Goal: Check status: Check status

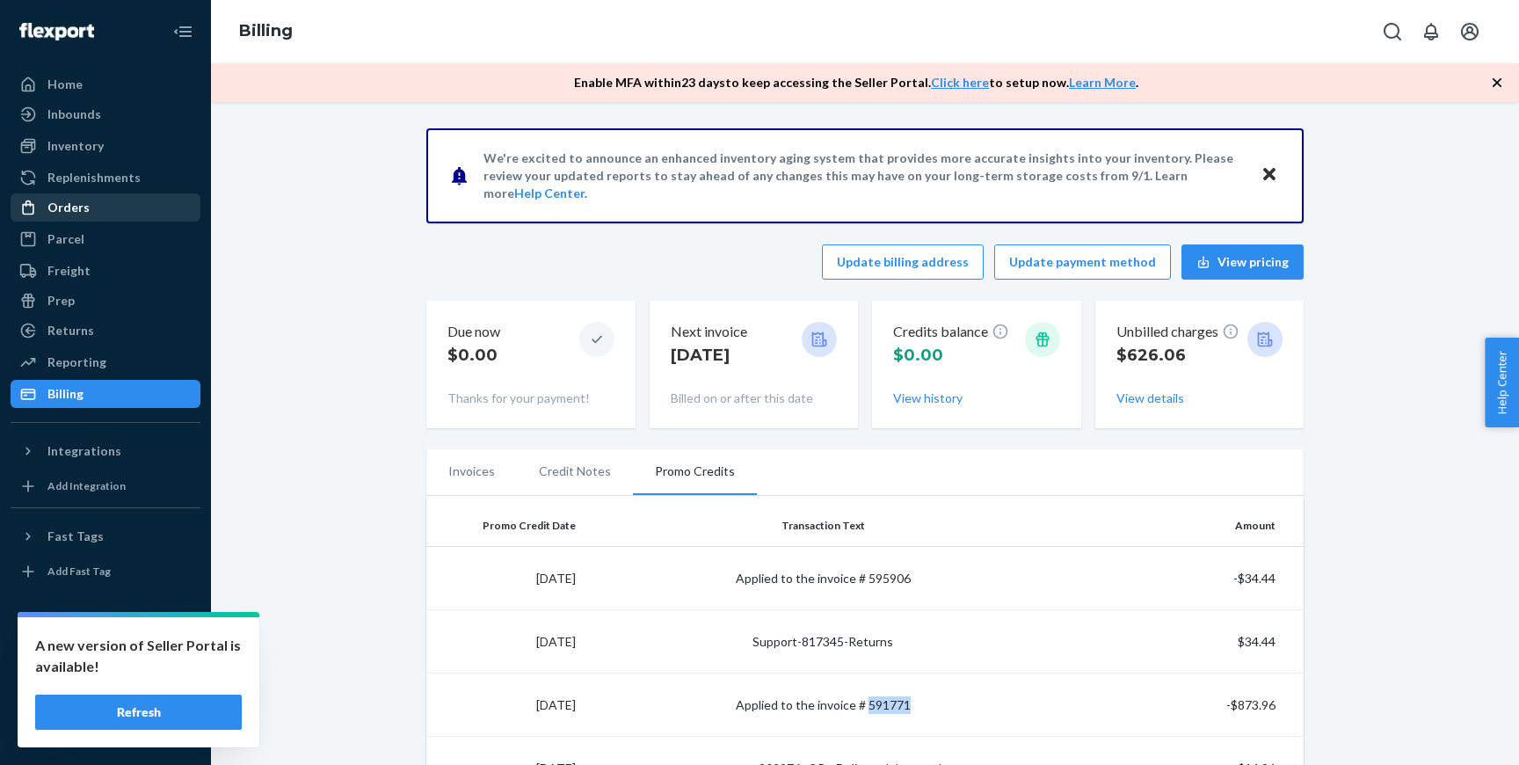
scroll to position [479, 0]
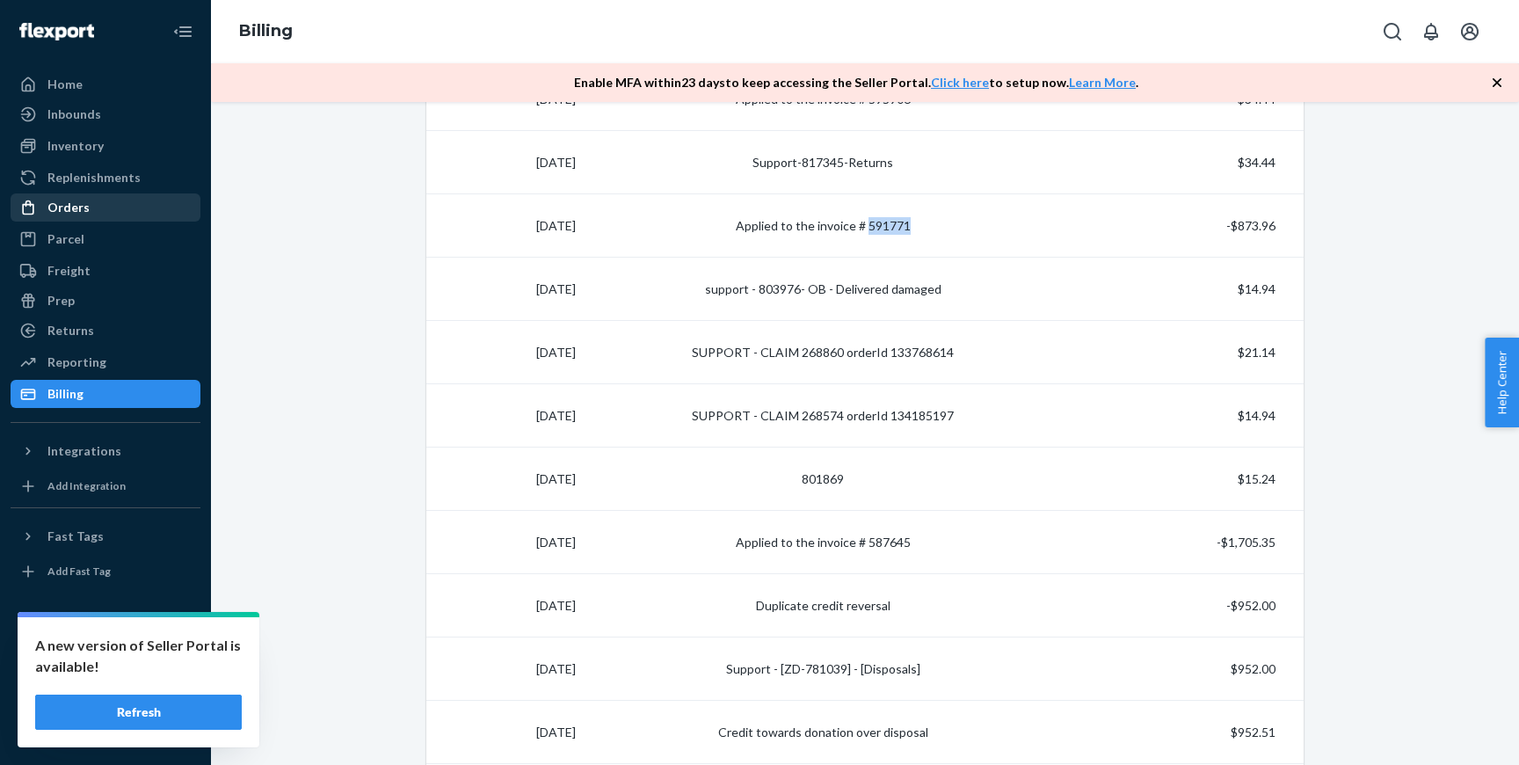
click at [113, 212] on div "Orders" at bounding box center [105, 207] width 186 height 25
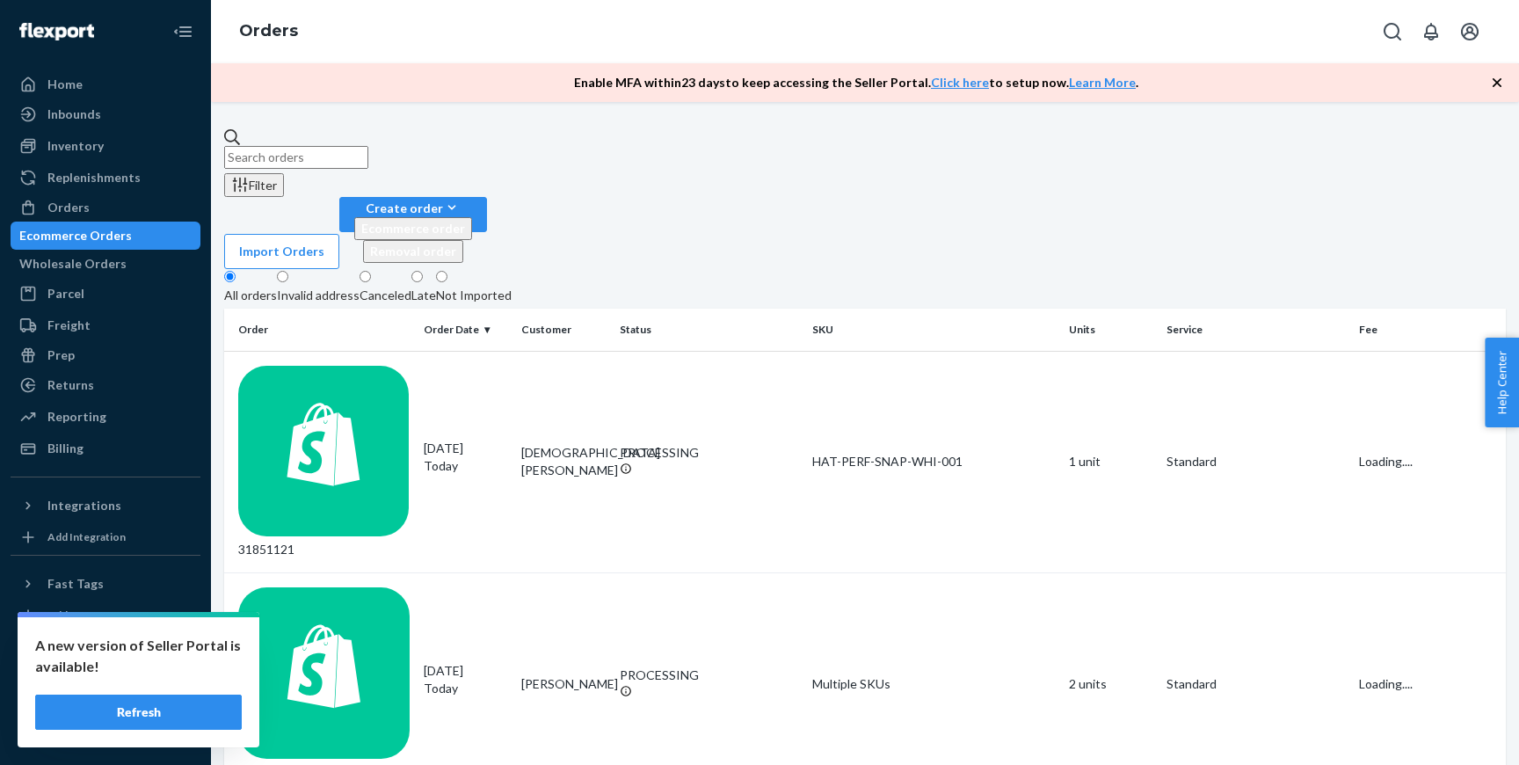
click at [368, 146] on input "text" at bounding box center [296, 157] width 144 height 23
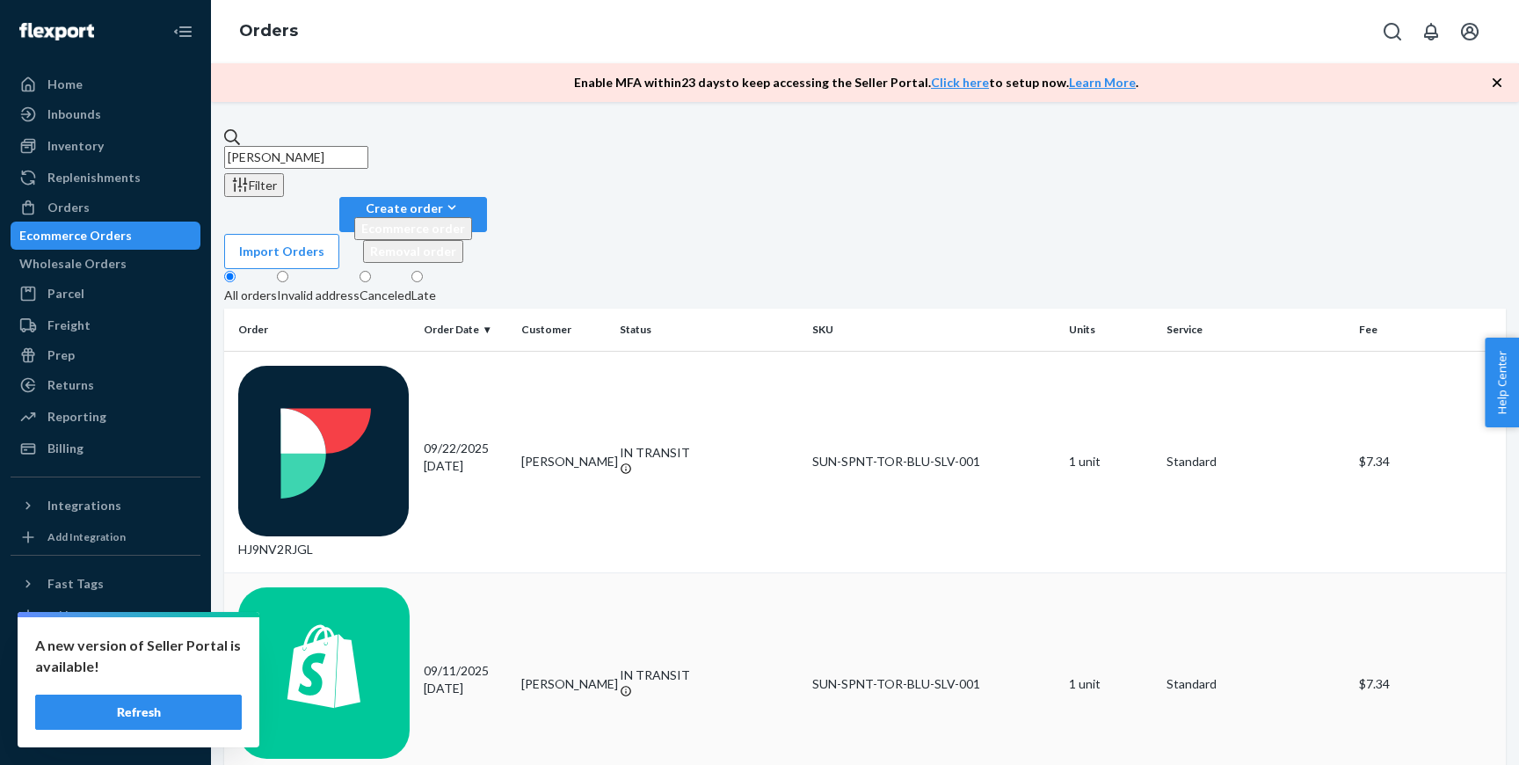
type input "jennifer major"
click at [403, 587] on div "31840721" at bounding box center [323, 683] width 171 height 193
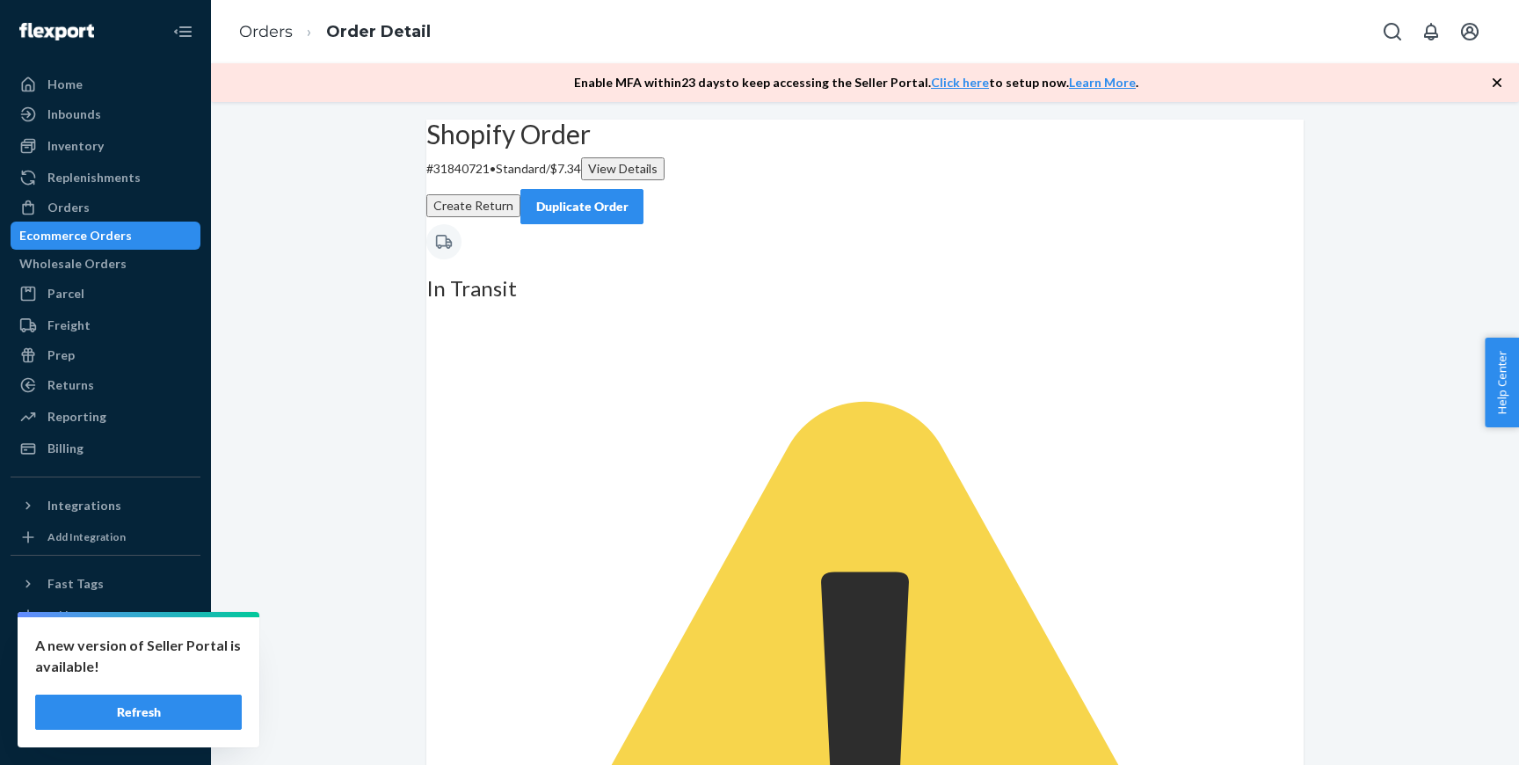
click at [193, 725] on button "Refresh" at bounding box center [138, 712] width 207 height 35
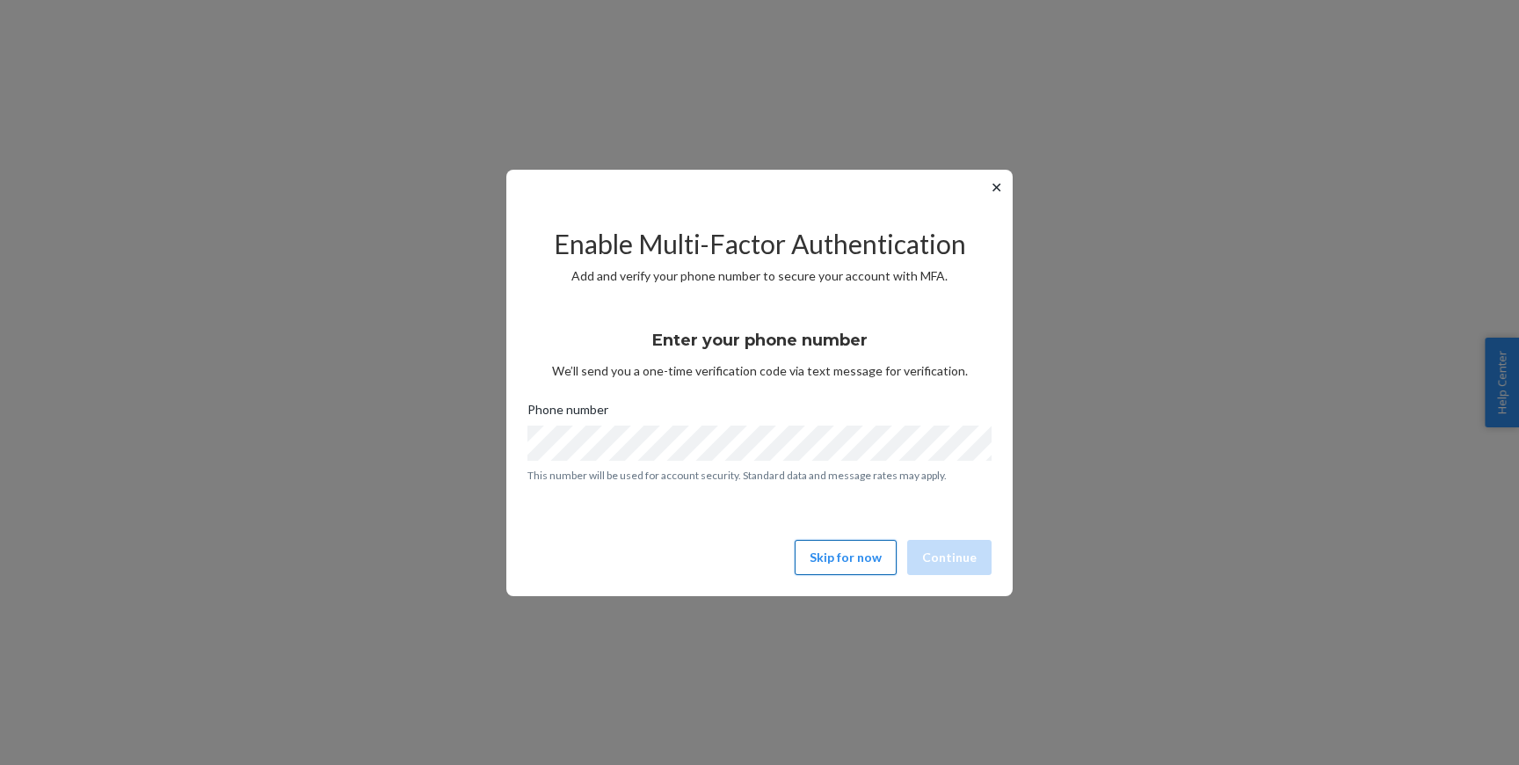
click at [878, 564] on button "Skip for now" at bounding box center [846, 557] width 102 height 35
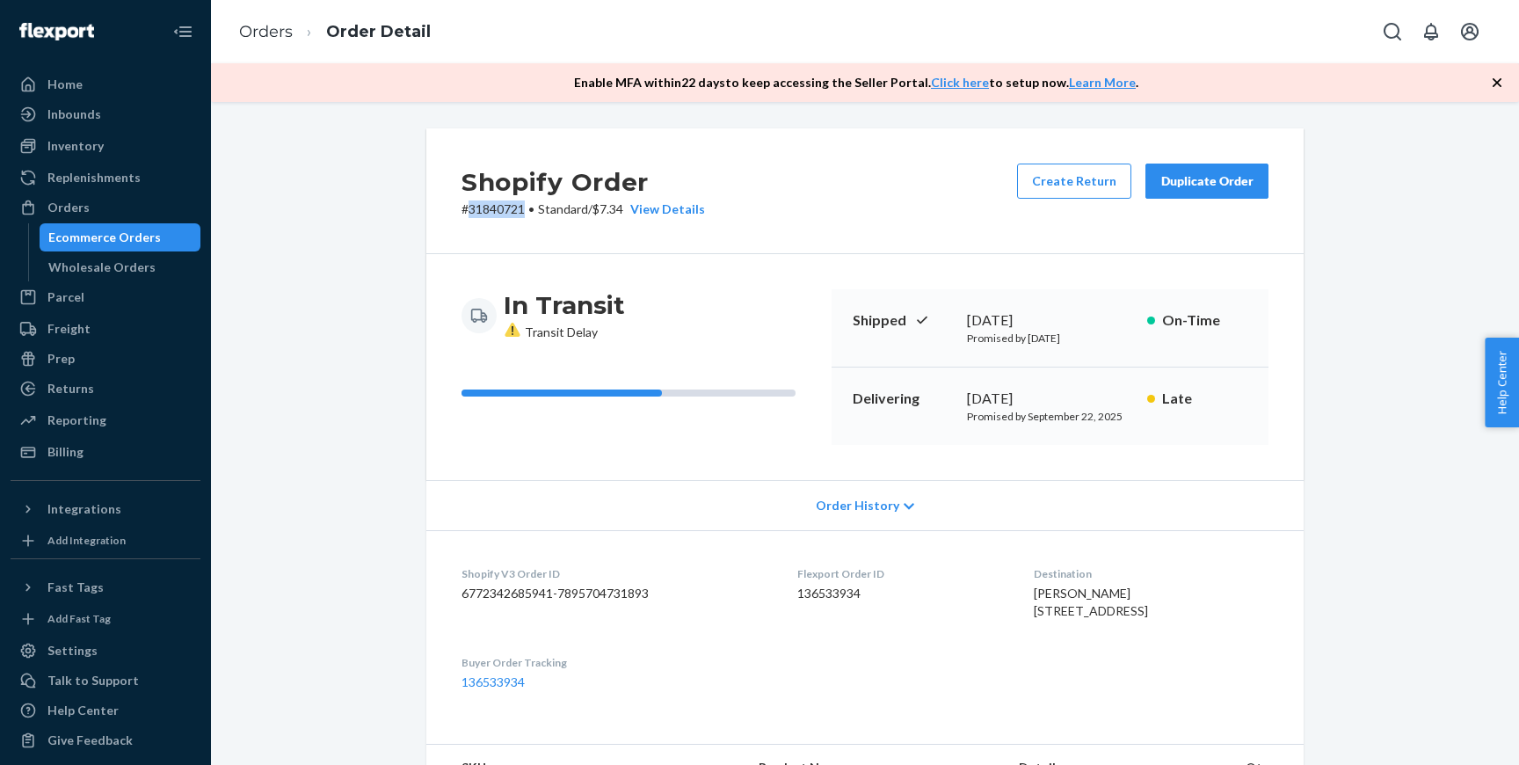
drag, startPoint x: 523, startPoint y: 209, endPoint x: 469, endPoint y: 210, distance: 53.6
click at [469, 210] on p "# 31840721 • Standard / $7.34 View Details" at bounding box center [584, 209] width 244 height 18
copy p "31840721"
click at [418, 282] on div "Shopify Order # 31840721 • Standard / $7.34 View Details Create Return Duplicat…" at bounding box center [865, 670] width 904 height 1084
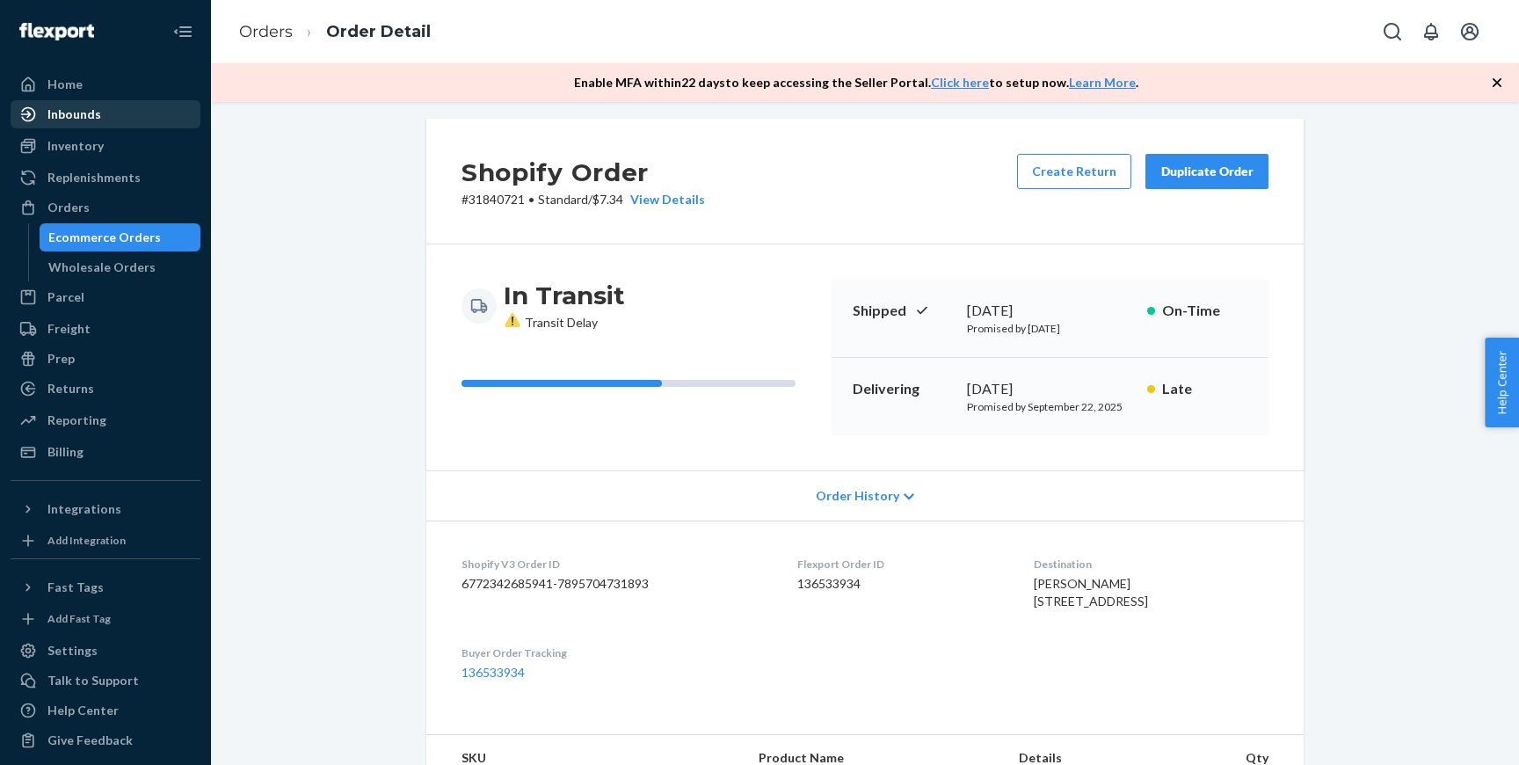
click at [98, 118] on div "Inbounds" at bounding box center [74, 114] width 54 height 18
click at [285, 33] on link "Orders" at bounding box center [266, 31] width 54 height 19
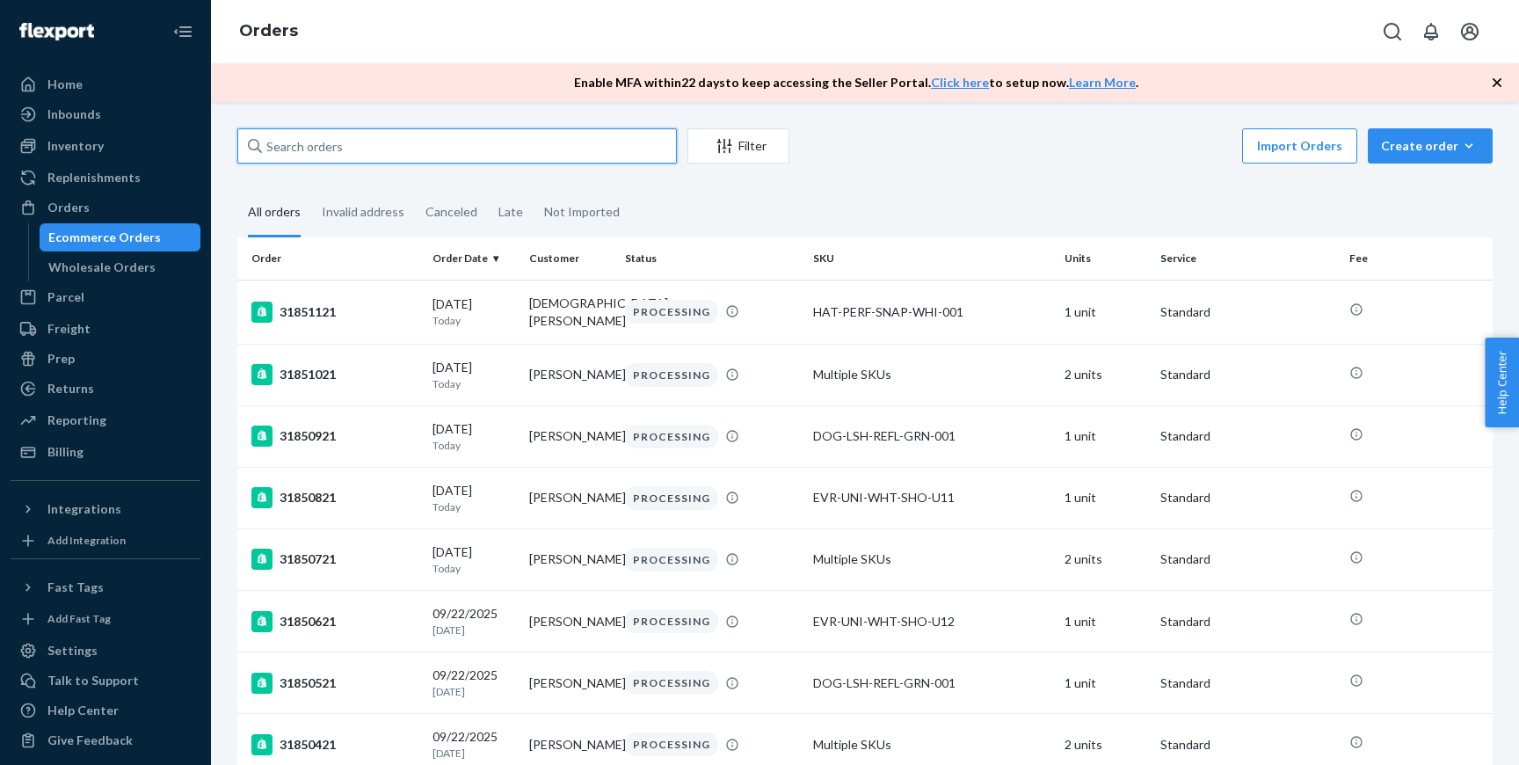
click at [391, 135] on input "text" at bounding box center [457, 145] width 440 height 35
type input "j"
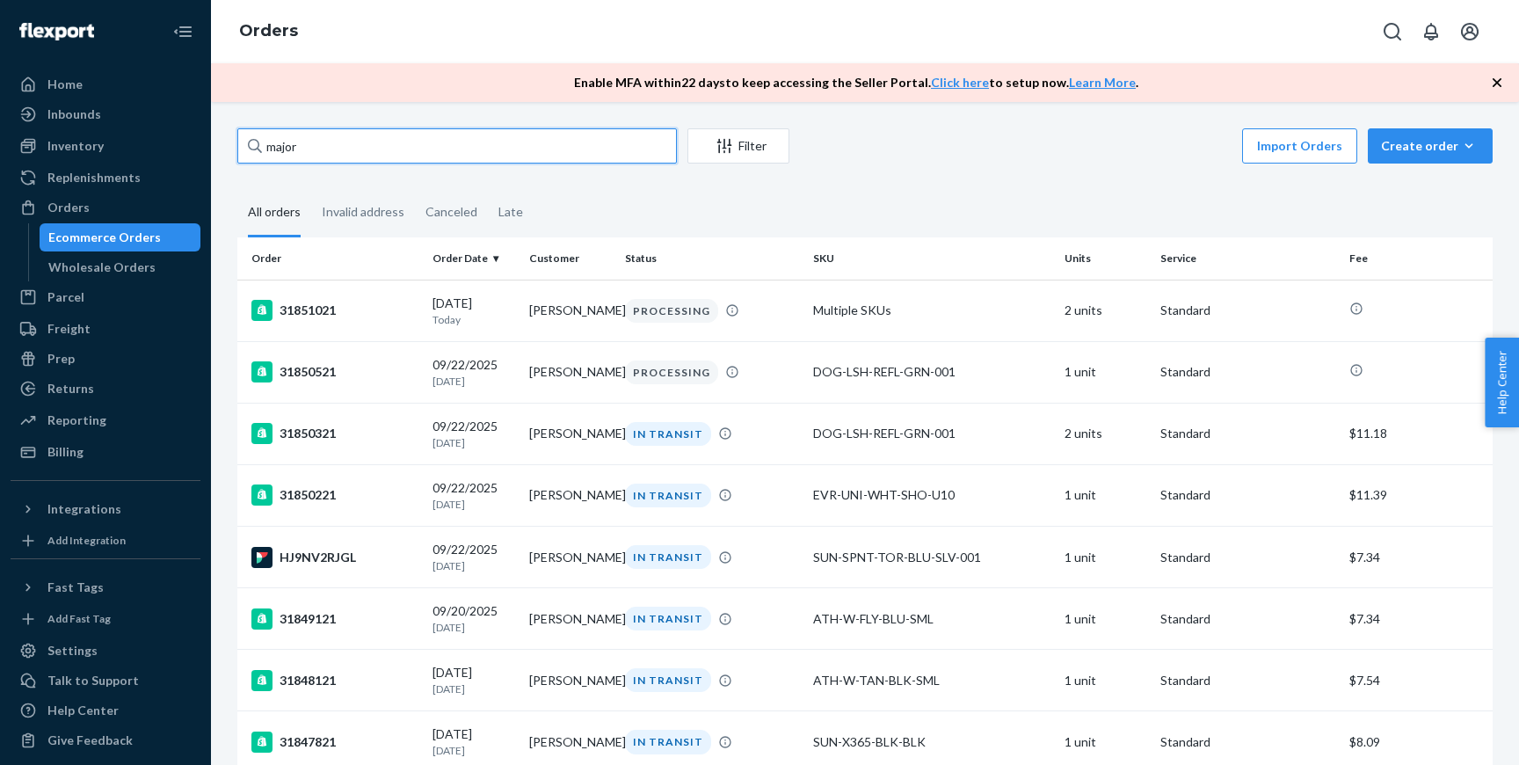
type input "major"
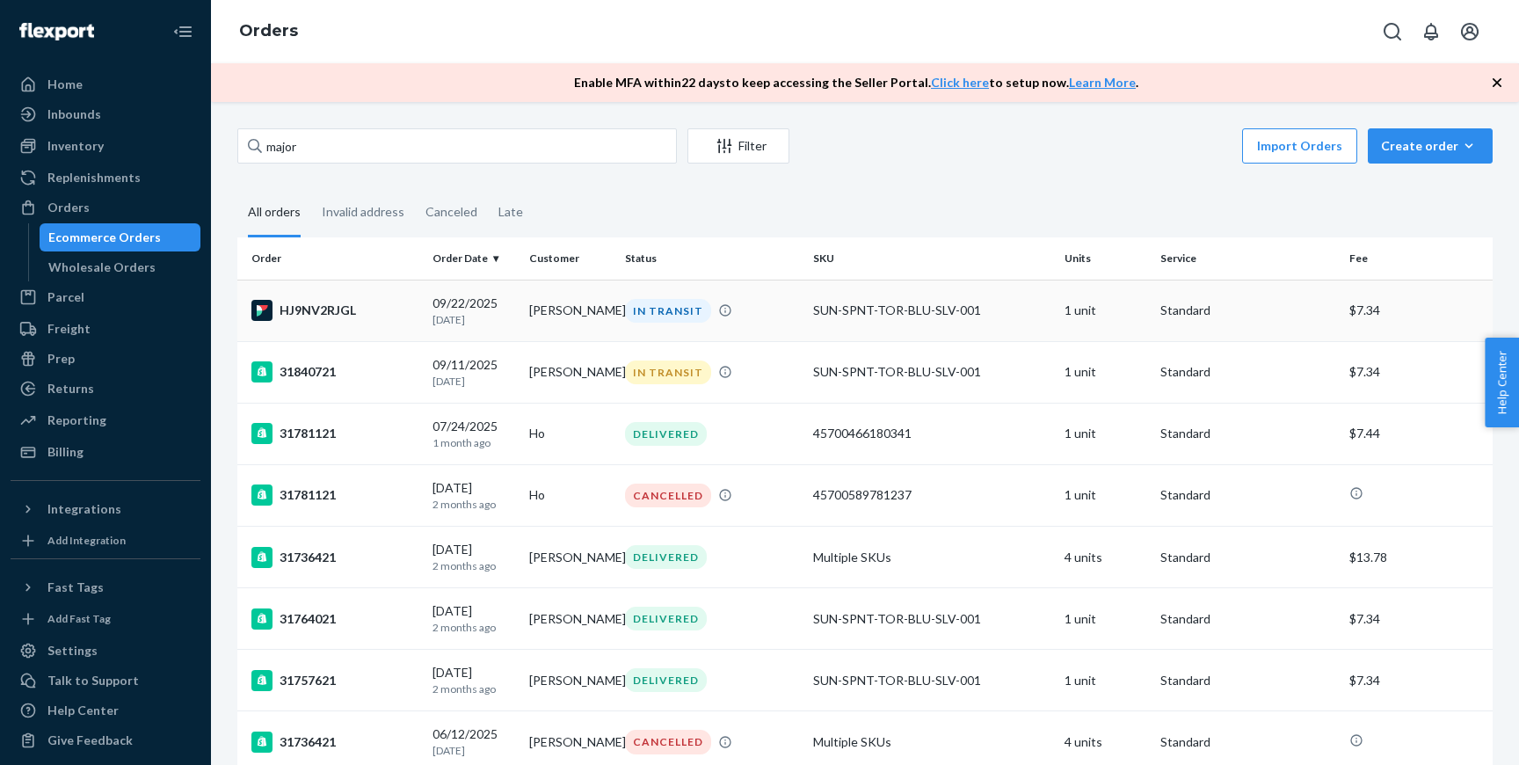
click at [407, 329] on td "HJ9NV2RJGL" at bounding box center [331, 311] width 188 height 62
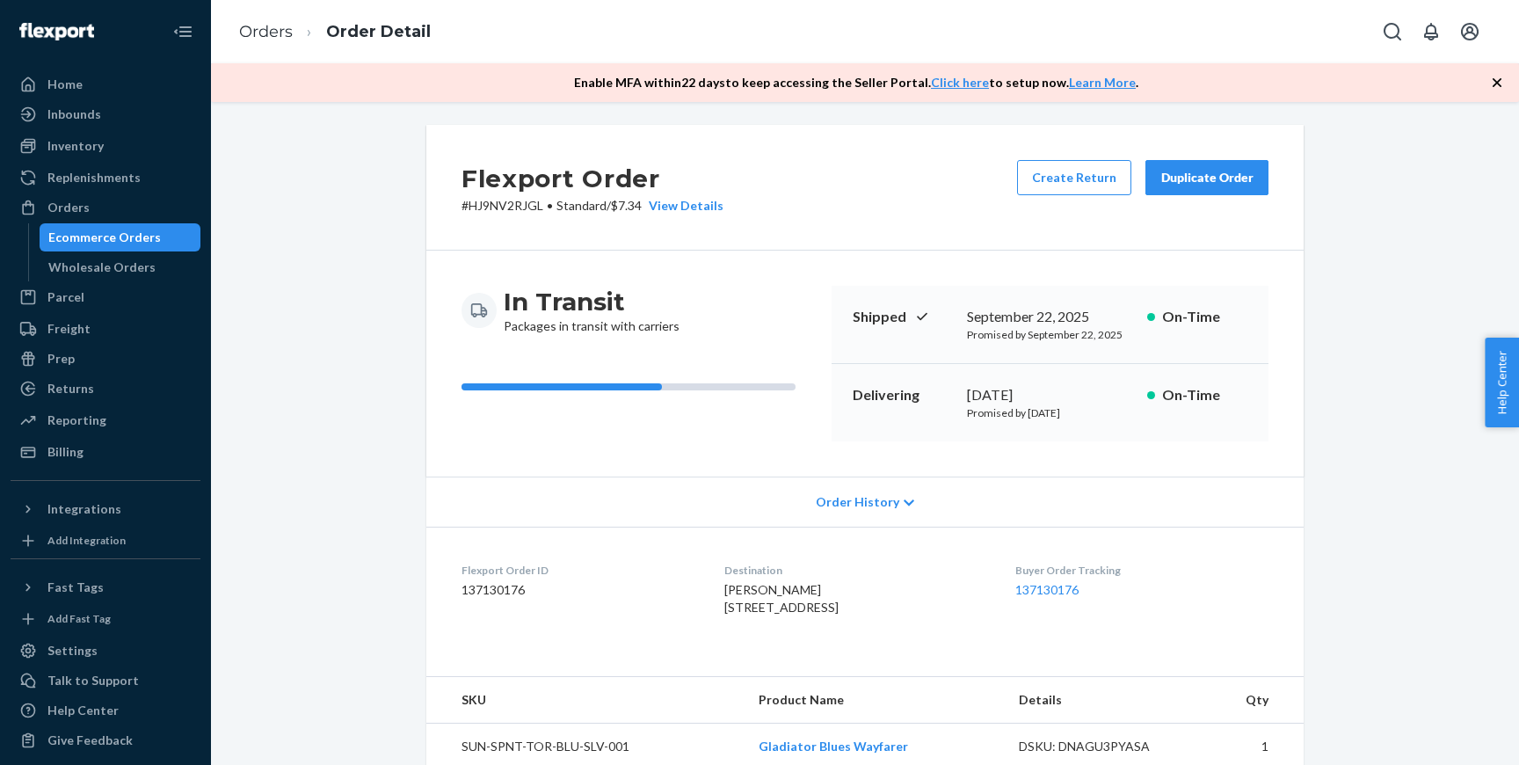
scroll to position [382, 0]
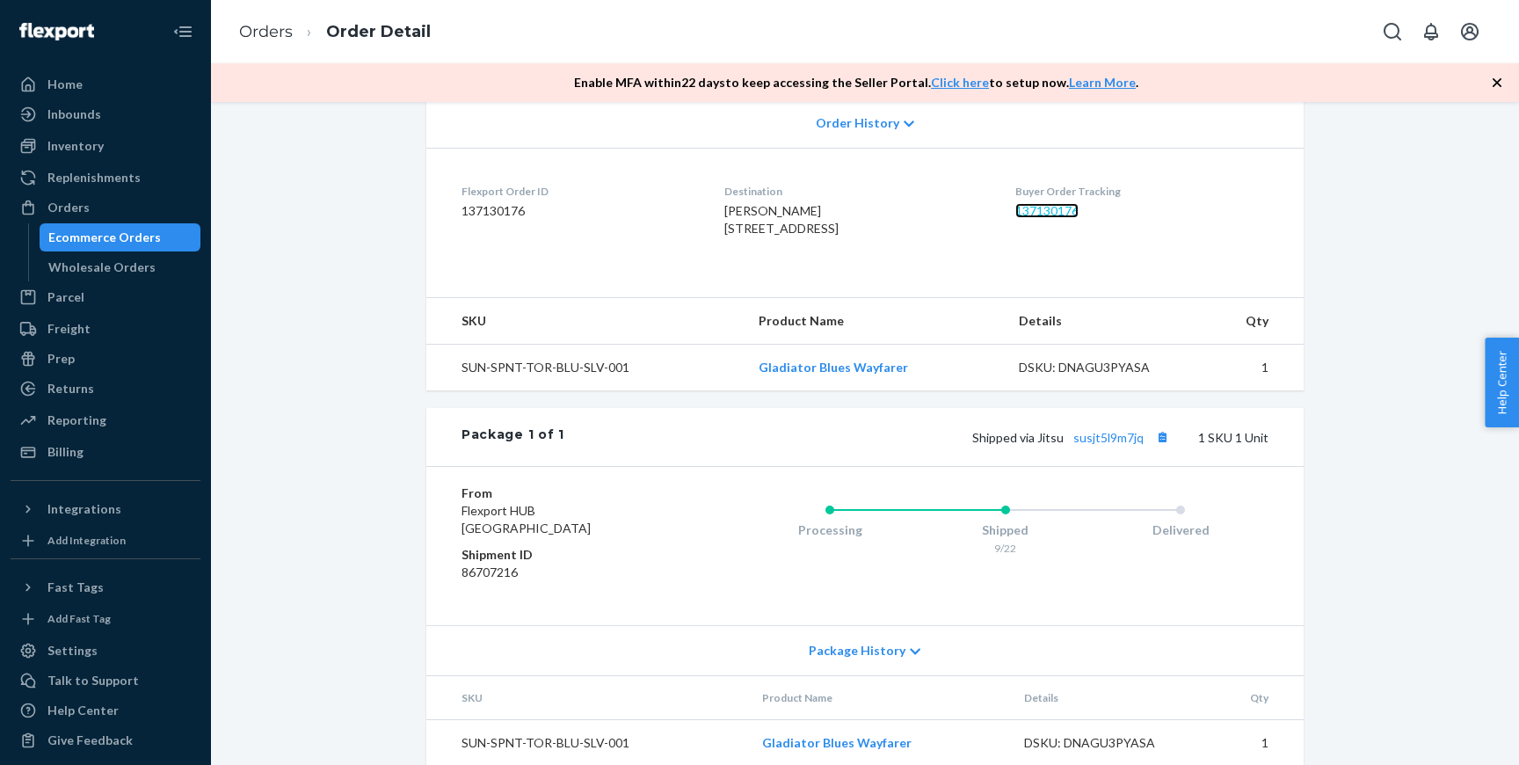
click at [1047, 207] on link "137130176" at bounding box center [1046, 210] width 63 height 15
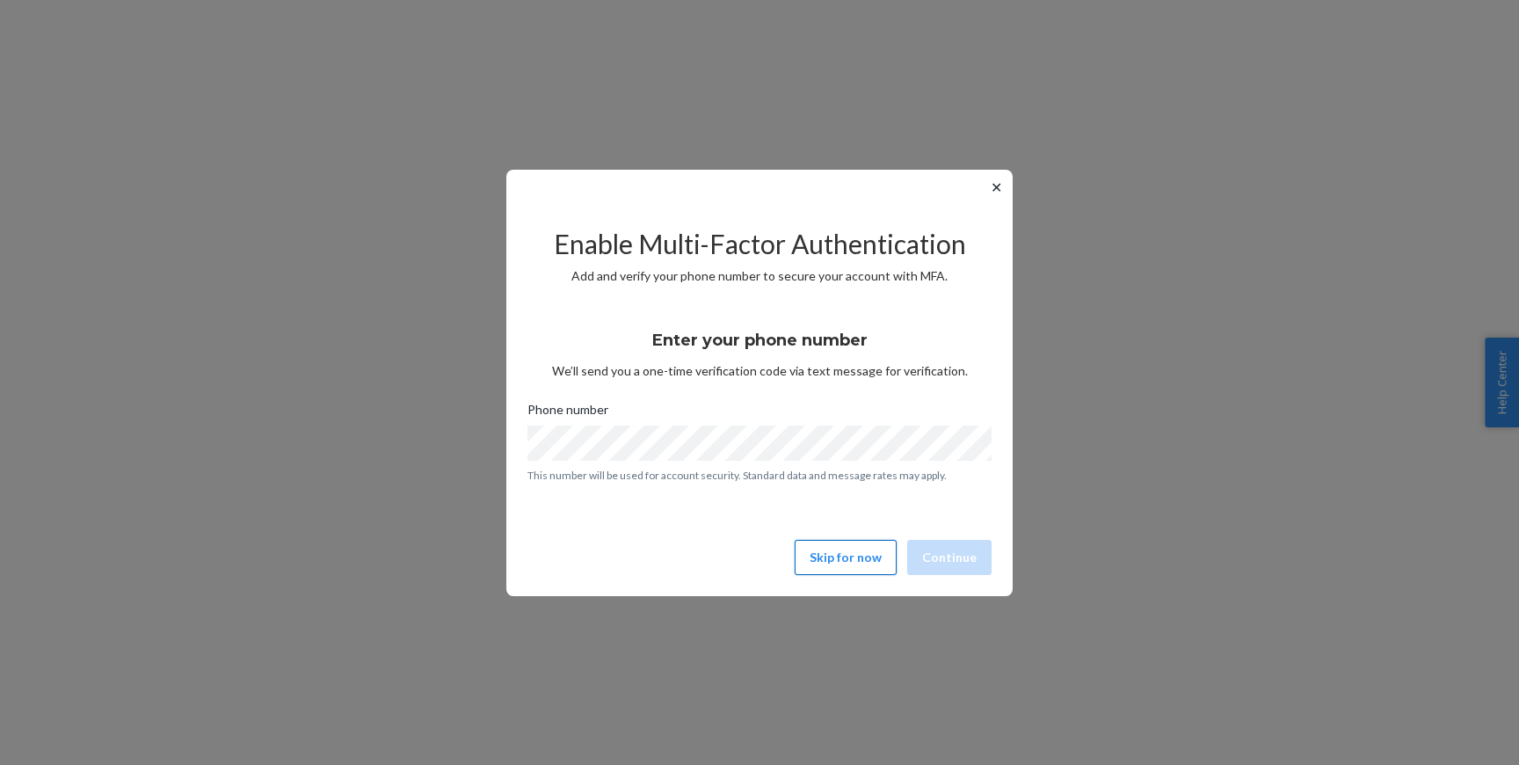
click at [832, 565] on button "Skip for now" at bounding box center [846, 557] width 102 height 35
click at [809, 569] on button "Skip for now" at bounding box center [846, 557] width 102 height 35
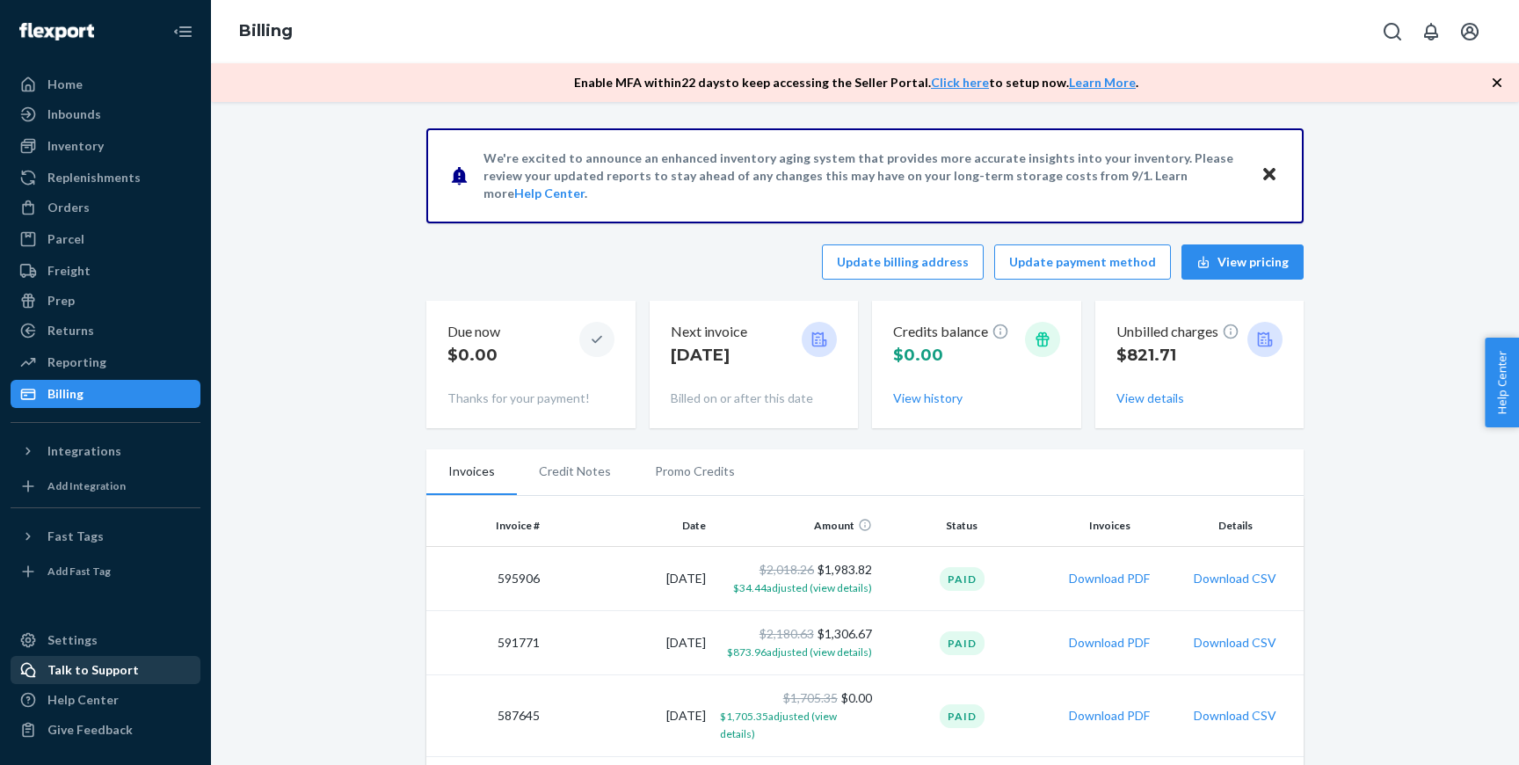
click at [99, 673] on div "Talk to Support" at bounding box center [92, 670] width 91 height 18
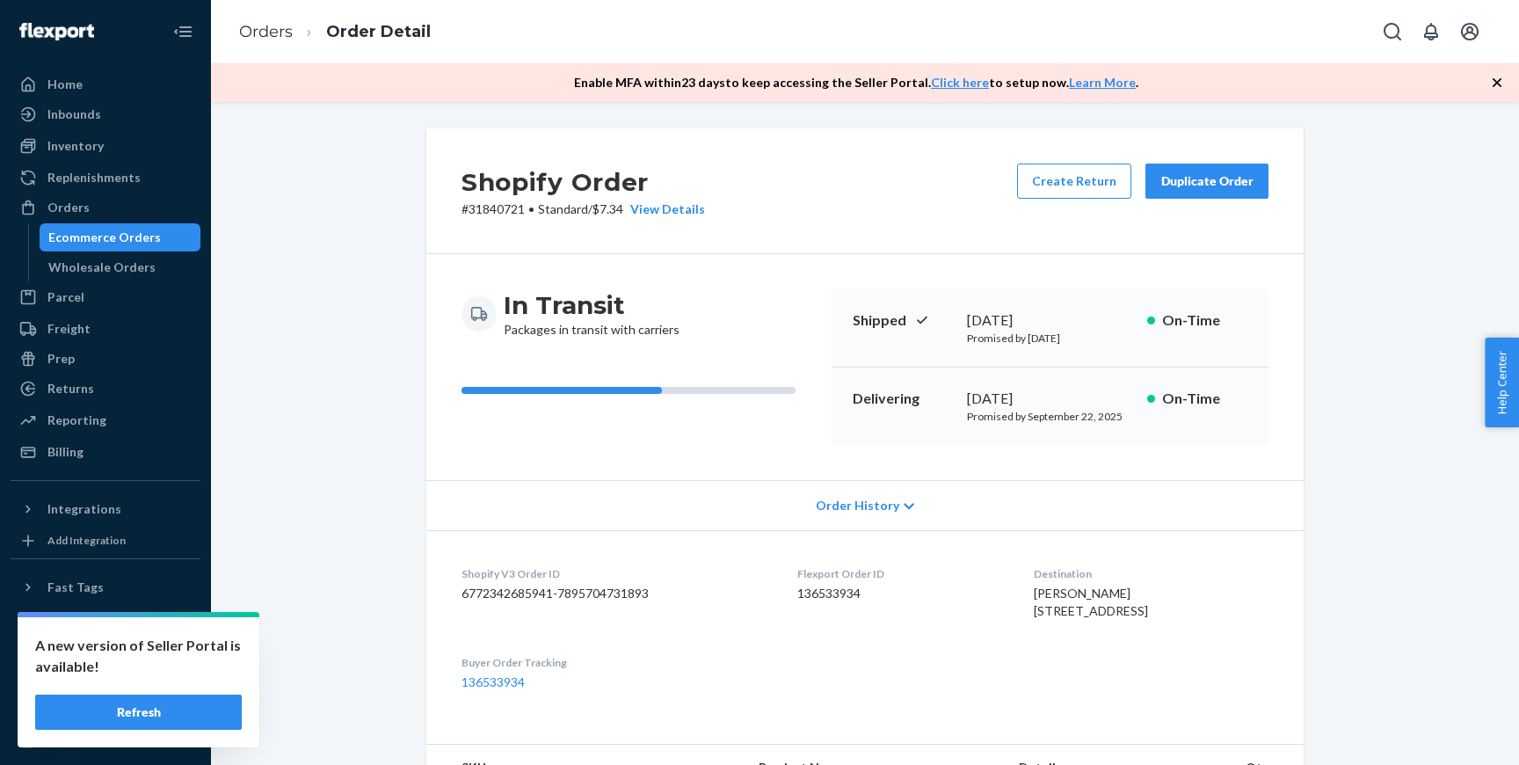
click at [301, 464] on div "Shopify Order # 31840721 • Standard / $7.34 View Details Create Return Duplicat…" at bounding box center [865, 680] width 1282 height 1105
